Goal: Check status

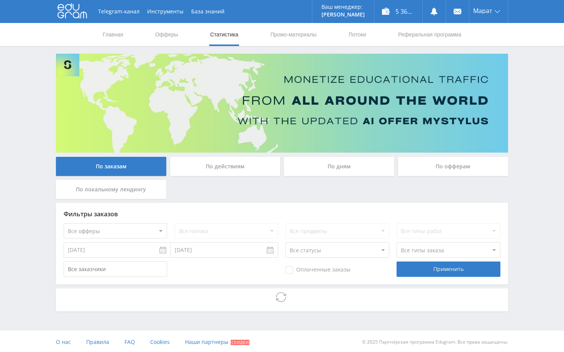
scroll to position [2, 0]
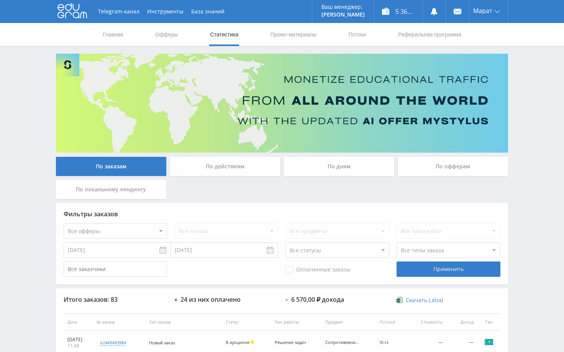
click at [532, 85] on div "Telegram-канал Инструменты База знаний Ваш менеджер: [PERSON_NAME] Online @edug…" at bounding box center [282, 321] width 564 height 643
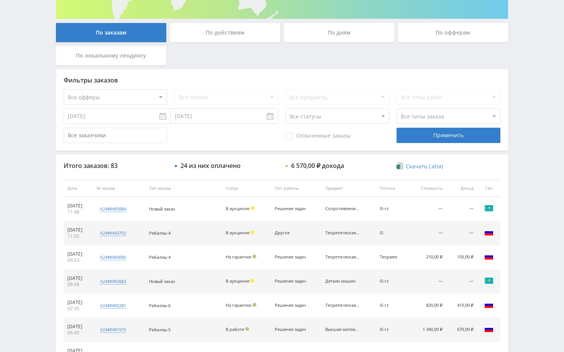
scroll to position [153, 0]
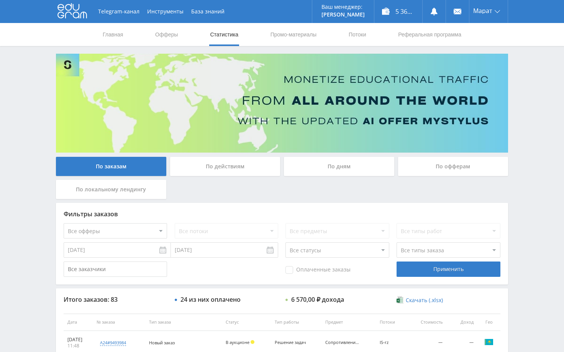
click at [530, 112] on div "Telegram-канал Инструменты База знаний Ваш менеджер: [PERSON_NAME] Alex Online …" at bounding box center [282, 321] width 564 height 643
click at [531, 101] on div "Telegram-канал Инструменты База знаний Ваш менеджер: [PERSON_NAME] Alex Online …" at bounding box center [282, 321] width 564 height 643
click at [531, 99] on div "Telegram-канал Инструменты База знаний Ваш менеджер: [PERSON_NAME] Online @edug…" at bounding box center [282, 321] width 564 height 643
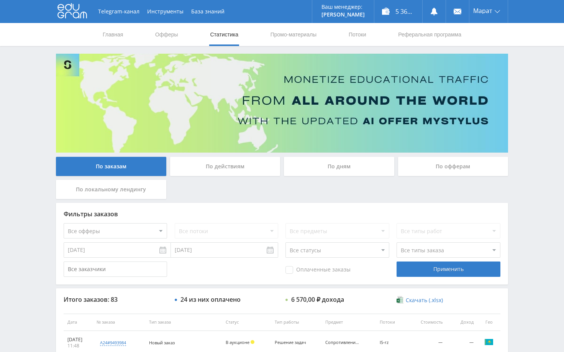
click at [531, 99] on div "Telegram-канал Инструменты База знаний Ваш менеджер: [PERSON_NAME] Online @edug…" at bounding box center [282, 321] width 564 height 643
click at [538, 134] on div "Telegram-канал Инструменты База знаний Ваш менеджер: [PERSON_NAME] Online @edug…" at bounding box center [282, 321] width 564 height 643
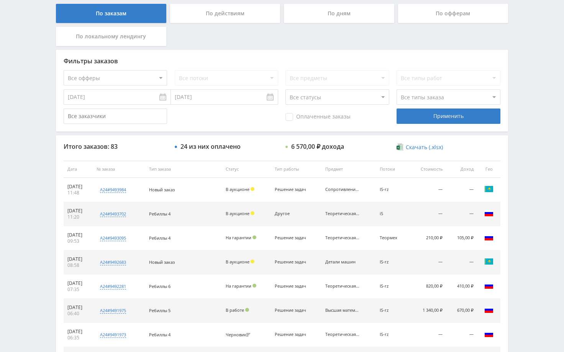
scroll to position [153, 0]
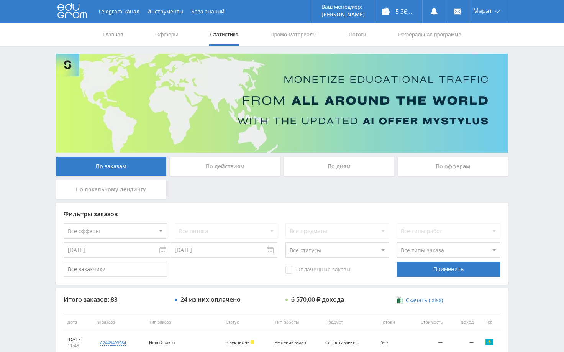
click at [517, 133] on div "Telegram-канал Инструменты База знаний Ваш менеджер: [PERSON_NAME] Alex Online …" at bounding box center [282, 321] width 564 height 643
click at [523, 195] on div "Telegram-канал Инструменты База знаний Ваш менеджер: [PERSON_NAME] Alex Online …" at bounding box center [282, 321] width 564 height 643
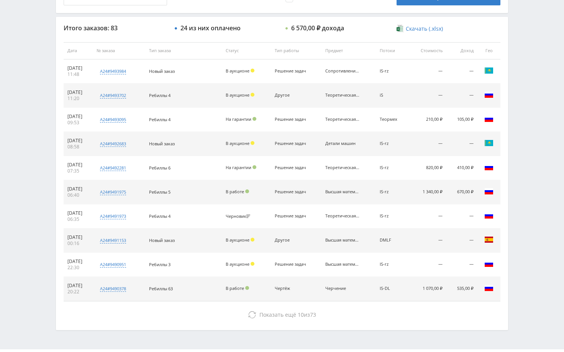
scroll to position [292, 0]
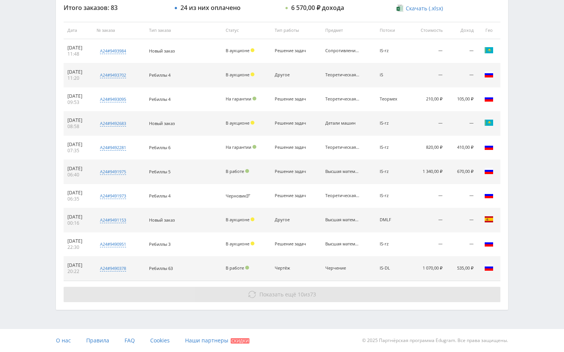
click at [447, 294] on button "Показать ещё 10 из 73" at bounding box center [282, 294] width 437 height 15
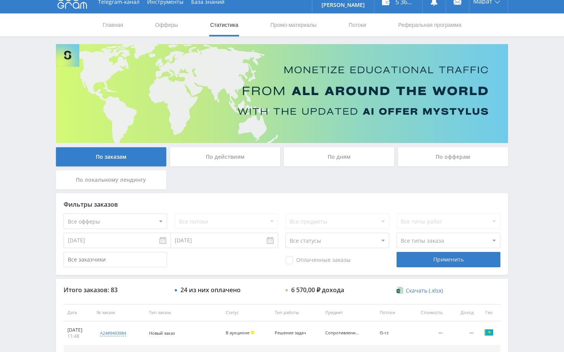
scroll to position [0, 0]
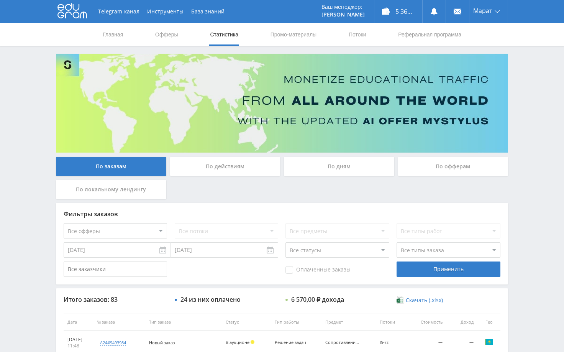
click at [350, 172] on div "По дням" at bounding box center [339, 166] width 110 height 19
click at [0, 0] on input "По дням" at bounding box center [0, 0] width 0 height 0
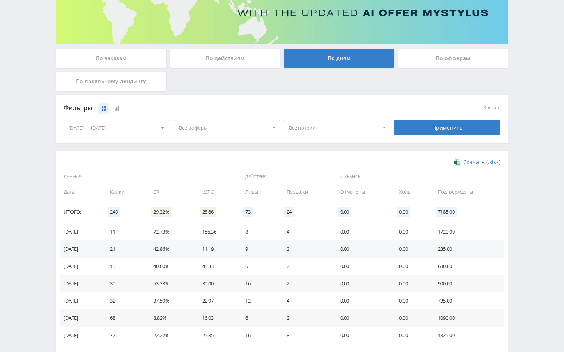
scroll to position [150, 0]
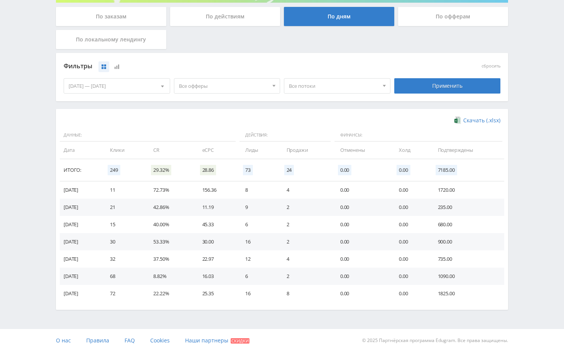
click at [520, 215] on div "Telegram-канал Инструменты База знаний Ваш менеджер: Alex Alex Online @edugram_…" at bounding box center [282, 101] width 564 height 502
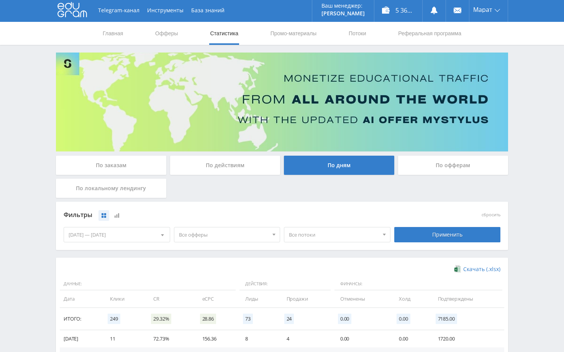
scroll to position [0, 0]
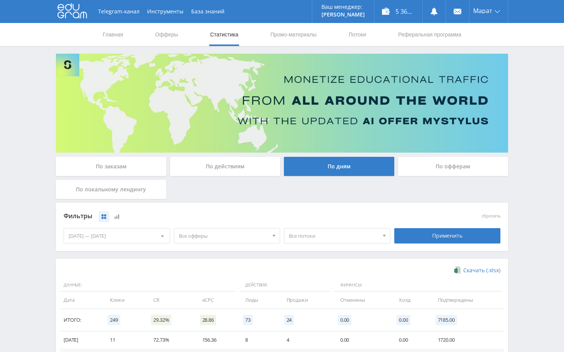
click at [128, 169] on div "По заказам" at bounding box center [111, 166] width 110 height 19
click at [0, 0] on input "По заказам" at bounding box center [0, 0] width 0 height 0
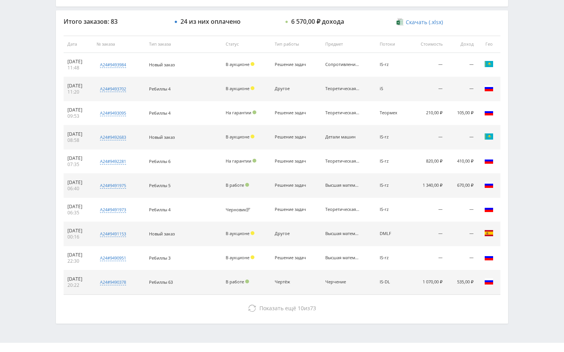
scroll to position [292, 0]
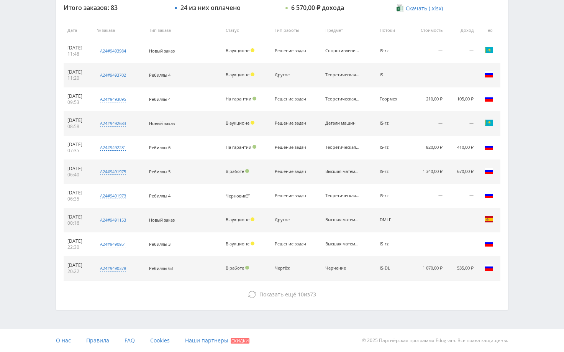
click at [529, 287] on div "Telegram-канал Инструменты База знаний Ваш менеджер: Alex Alex Online @edugram_…" at bounding box center [282, 29] width 564 height 643
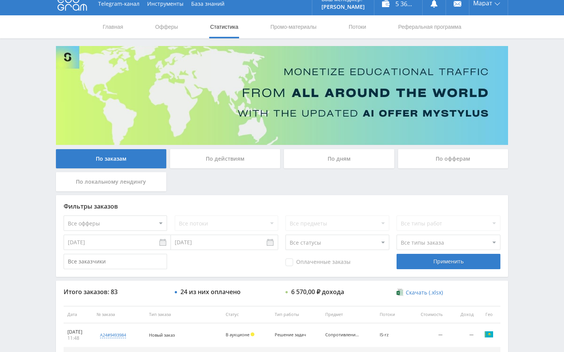
scroll to position [0, 0]
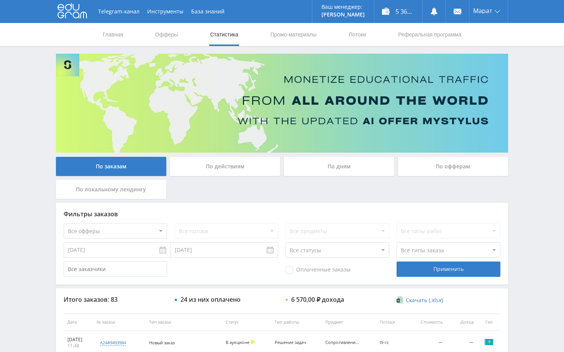
click at [543, 137] on div "Telegram-канал Инструменты База знаний Ваш менеджер: Alex Alex Online @edugram_…" at bounding box center [282, 321] width 564 height 643
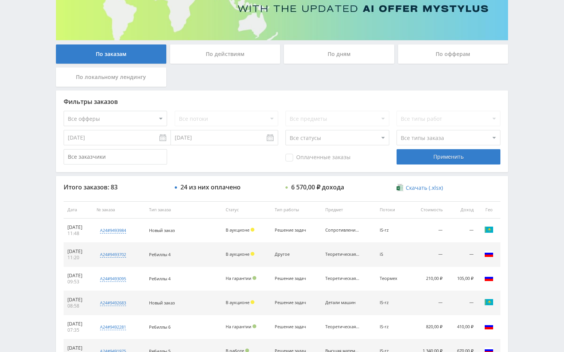
scroll to position [115, 0]
